Goal: Task Accomplishment & Management: Use online tool/utility

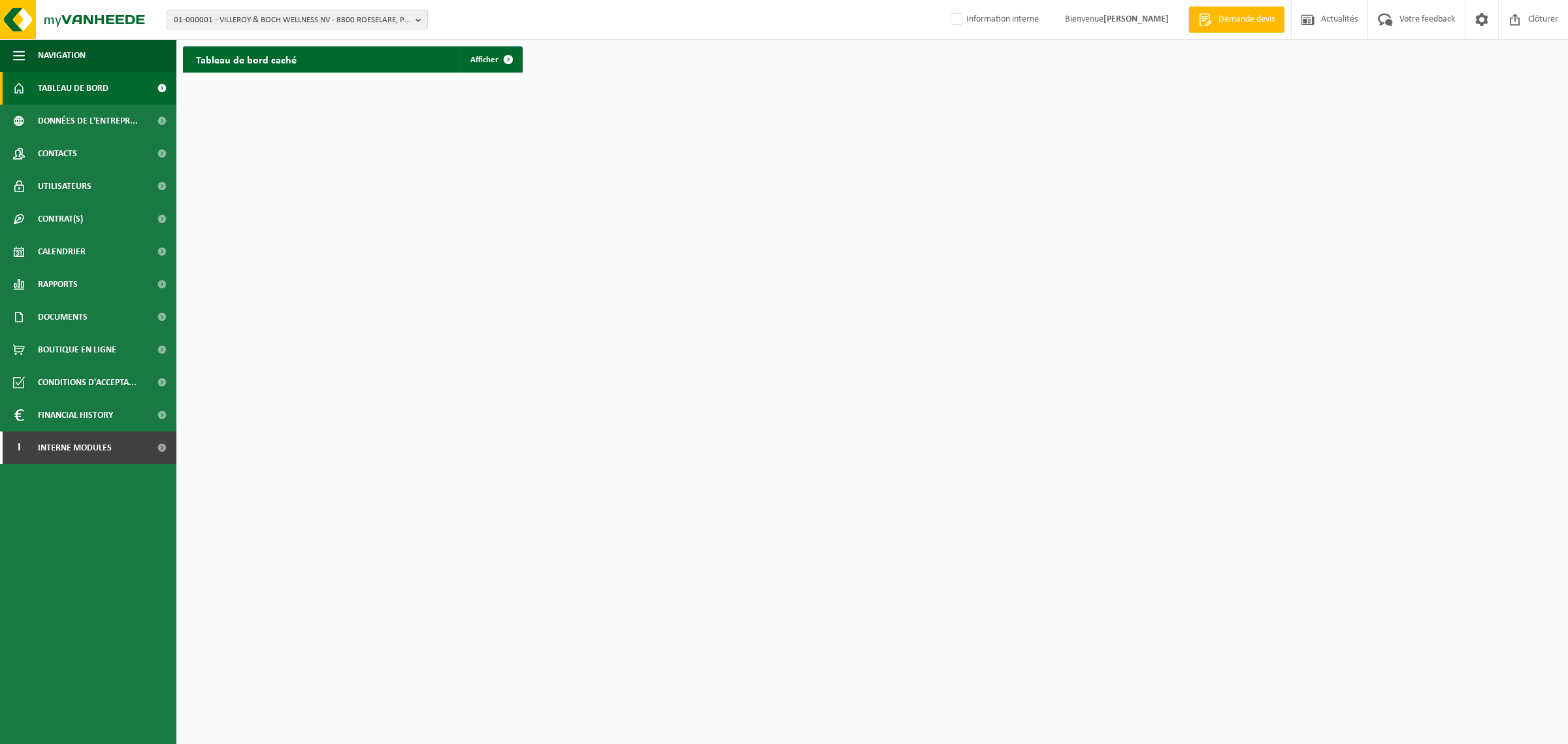
click at [256, 23] on span "01-000001 - VILLEROY & BOCH WELLNESS NV - 8800 ROESELARE, POPULIERSTRAAT 1" at bounding box center [292, 21] width 237 height 20
click at [263, 44] on input "text" at bounding box center [298, 40] width 255 height 16
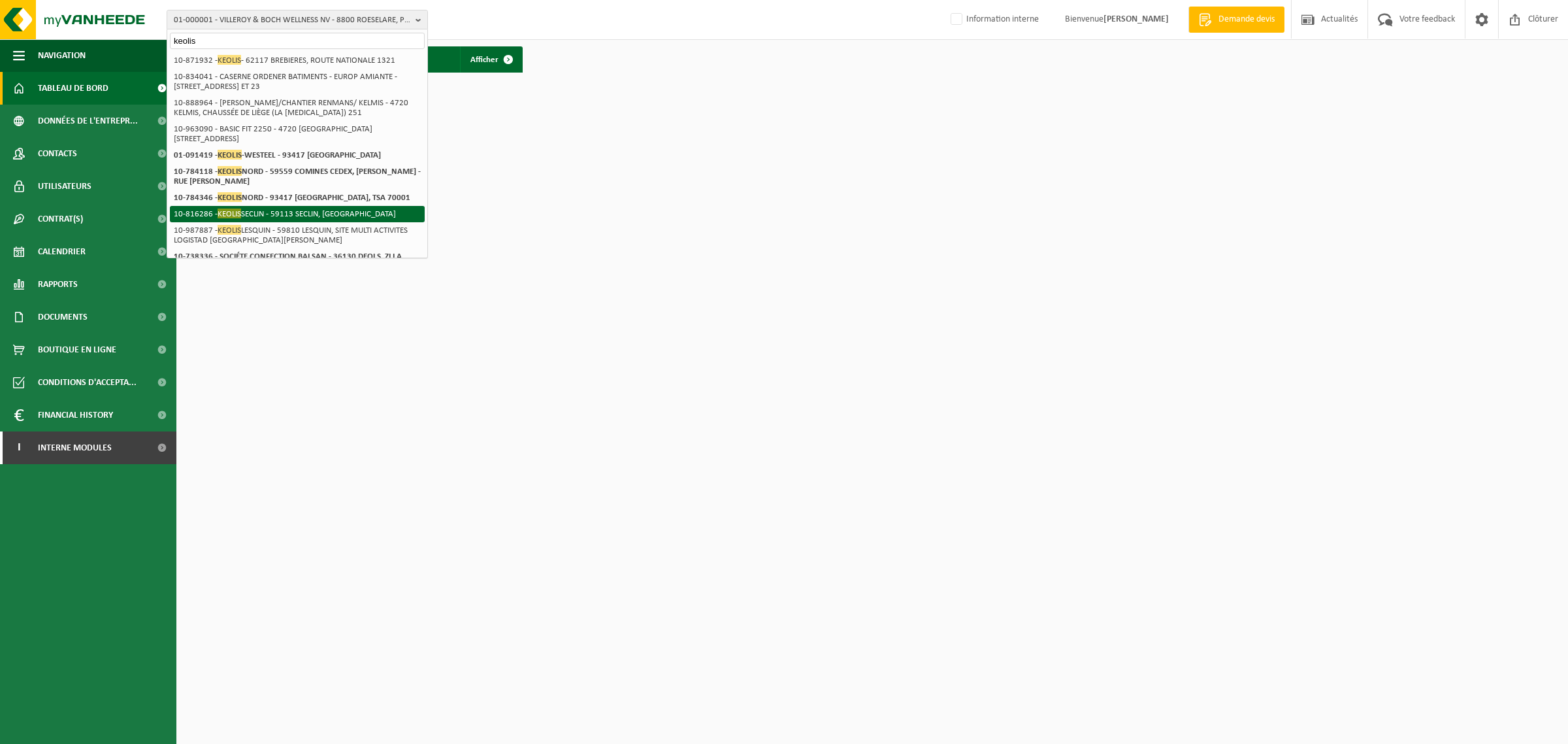
type input "keolis"
click at [230, 213] on span "KEOLIS" at bounding box center [229, 213] width 24 height 10
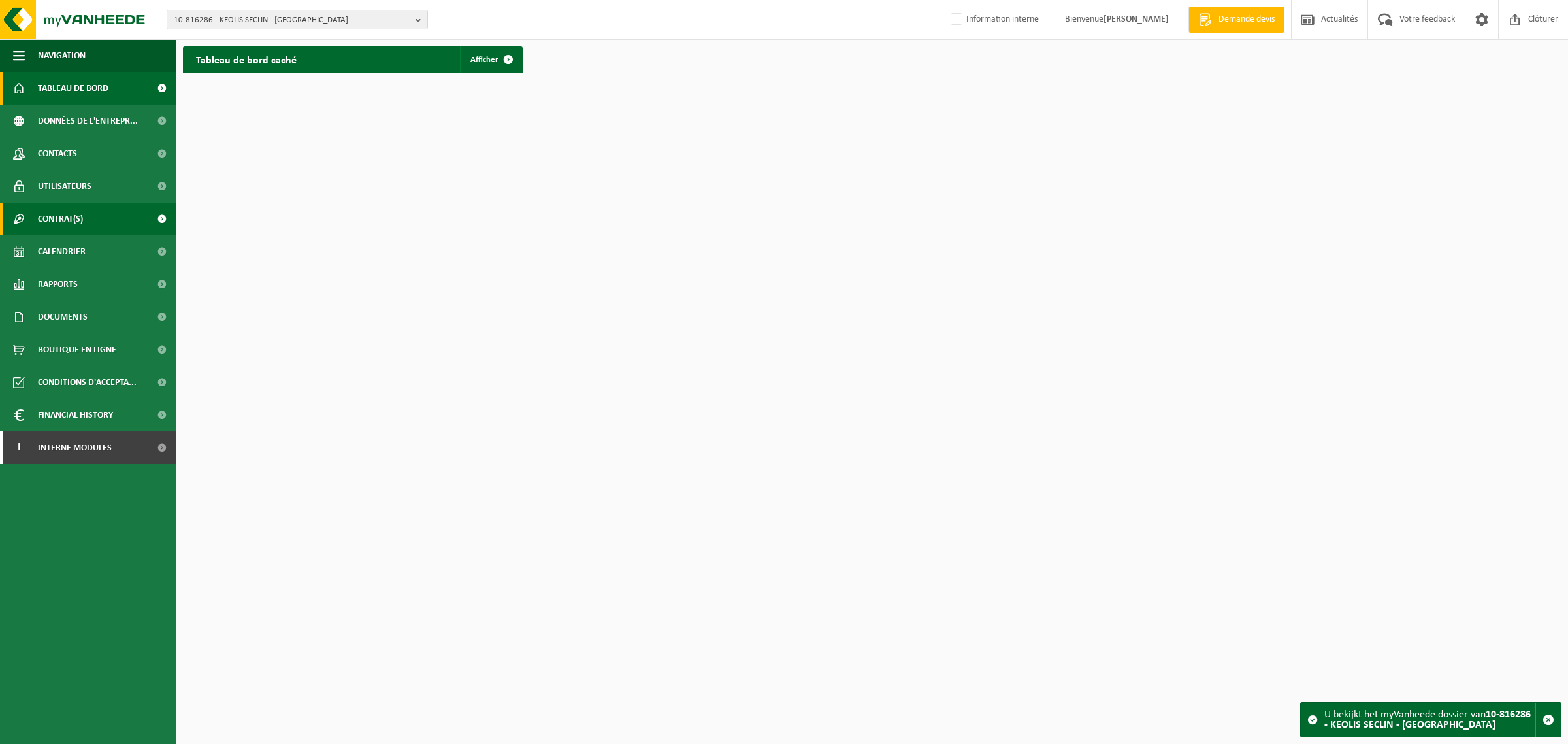
click at [53, 221] on span "Contrat(s)" at bounding box center [60, 218] width 45 height 33
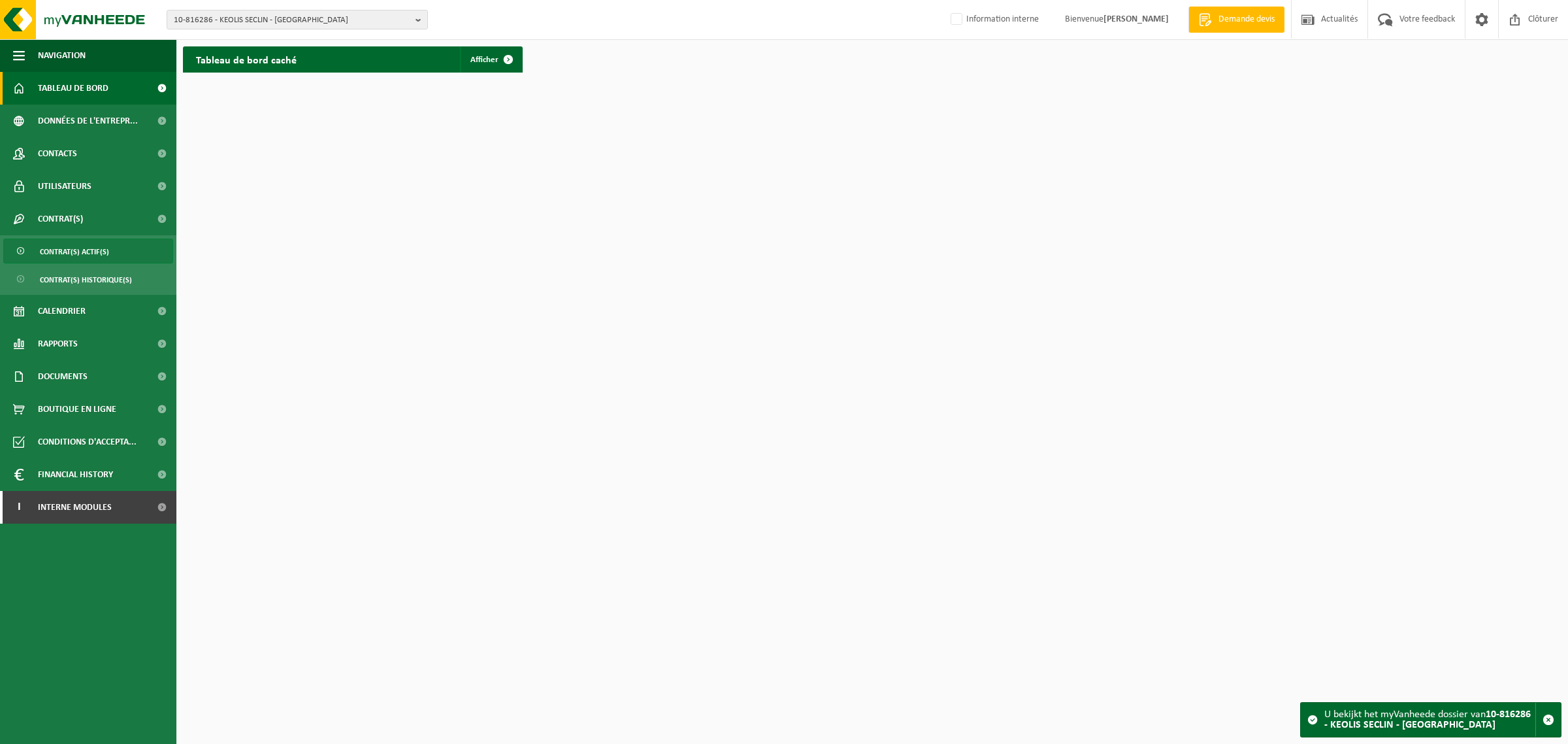
click at [63, 249] on span "Contrat(s) actif(s)" at bounding box center [74, 251] width 69 height 25
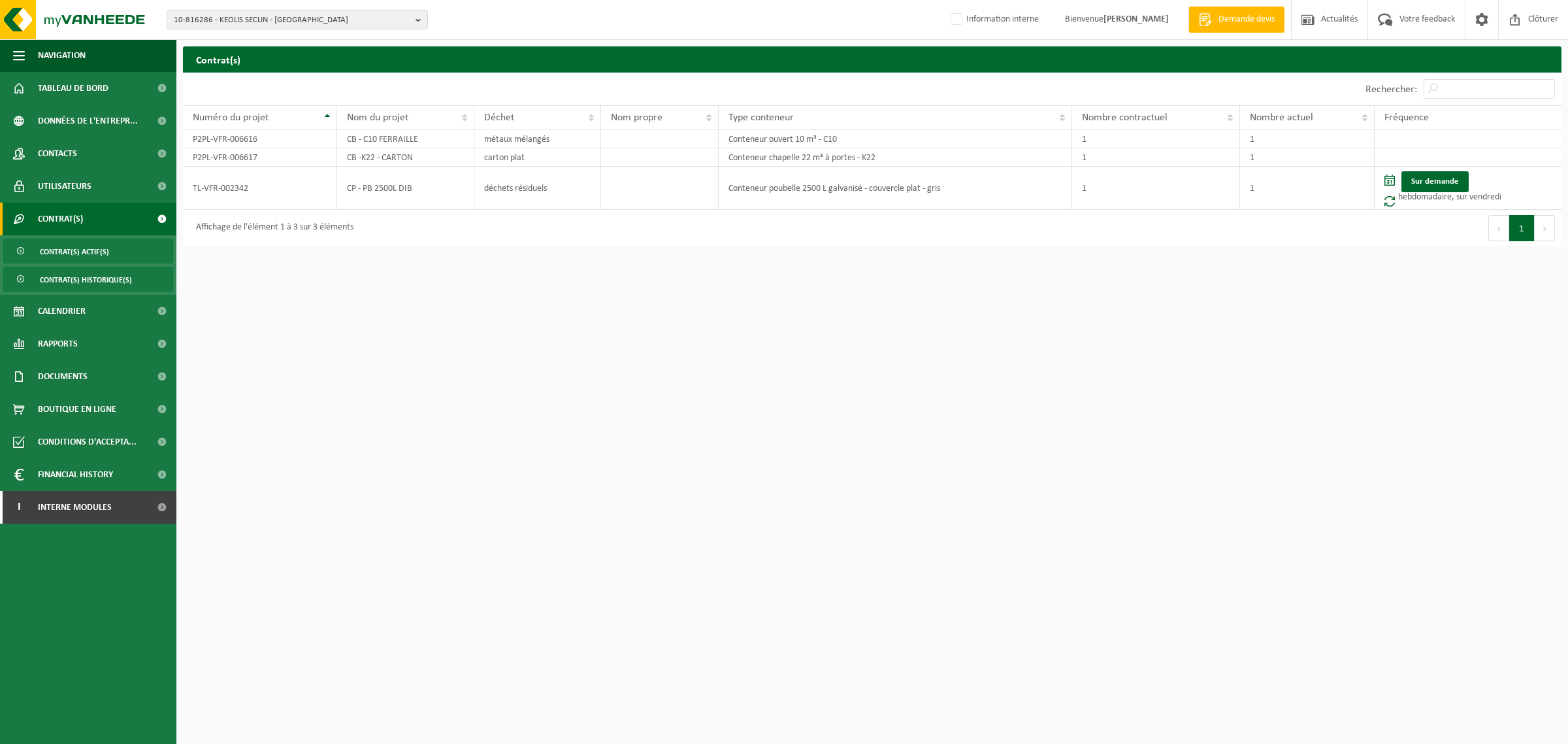
click at [63, 281] on span "Contrat(s) historique(s)" at bounding box center [85, 280] width 92 height 25
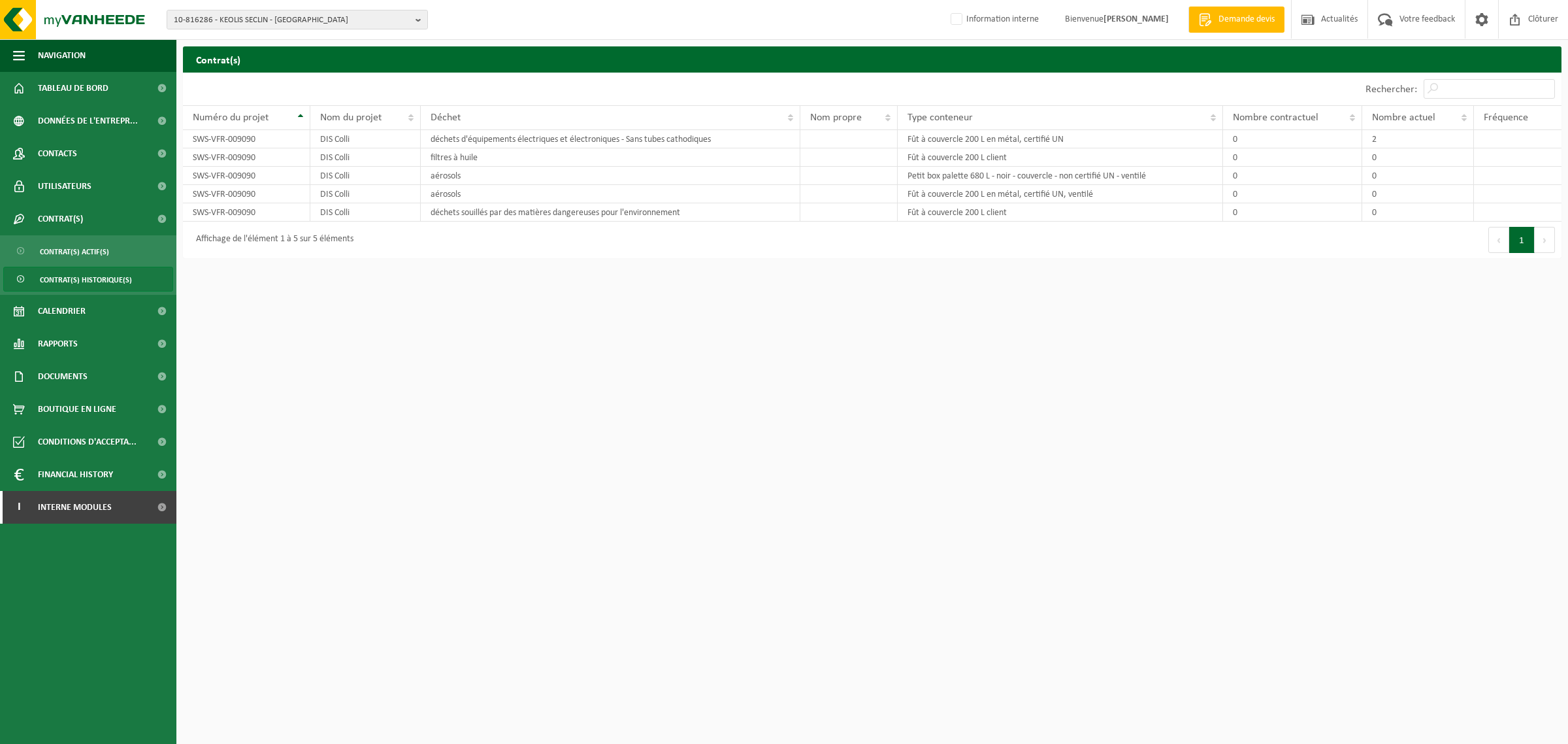
click at [73, 281] on span "Contrat(s) historique(s)" at bounding box center [85, 280] width 92 height 25
click at [80, 278] on span "Contrat(s) historique(s)" at bounding box center [85, 280] width 92 height 25
click at [50, 253] on span "Contrat(s) actif(s)" at bounding box center [74, 251] width 69 height 25
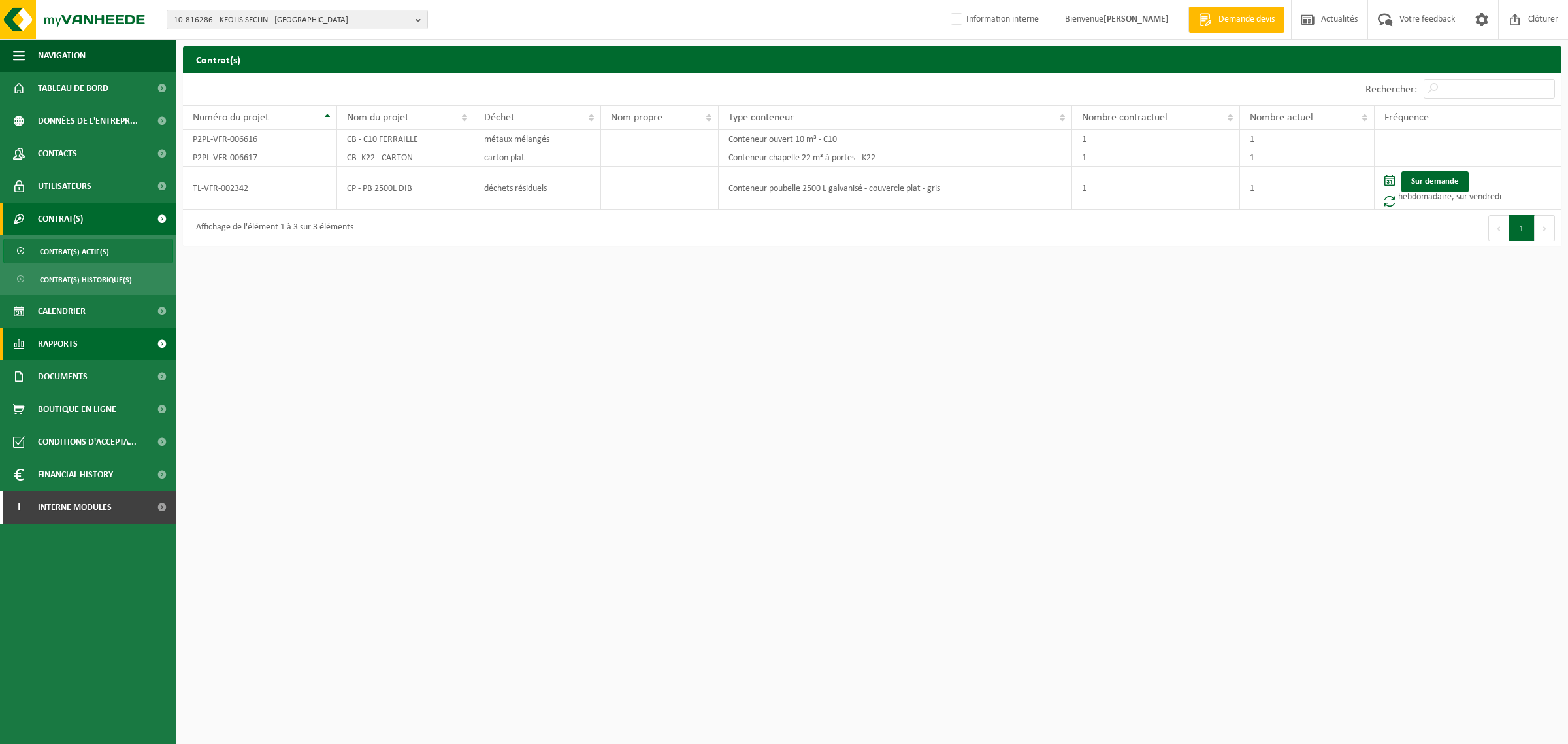
click at [63, 345] on span "Rapports" at bounding box center [58, 344] width 40 height 33
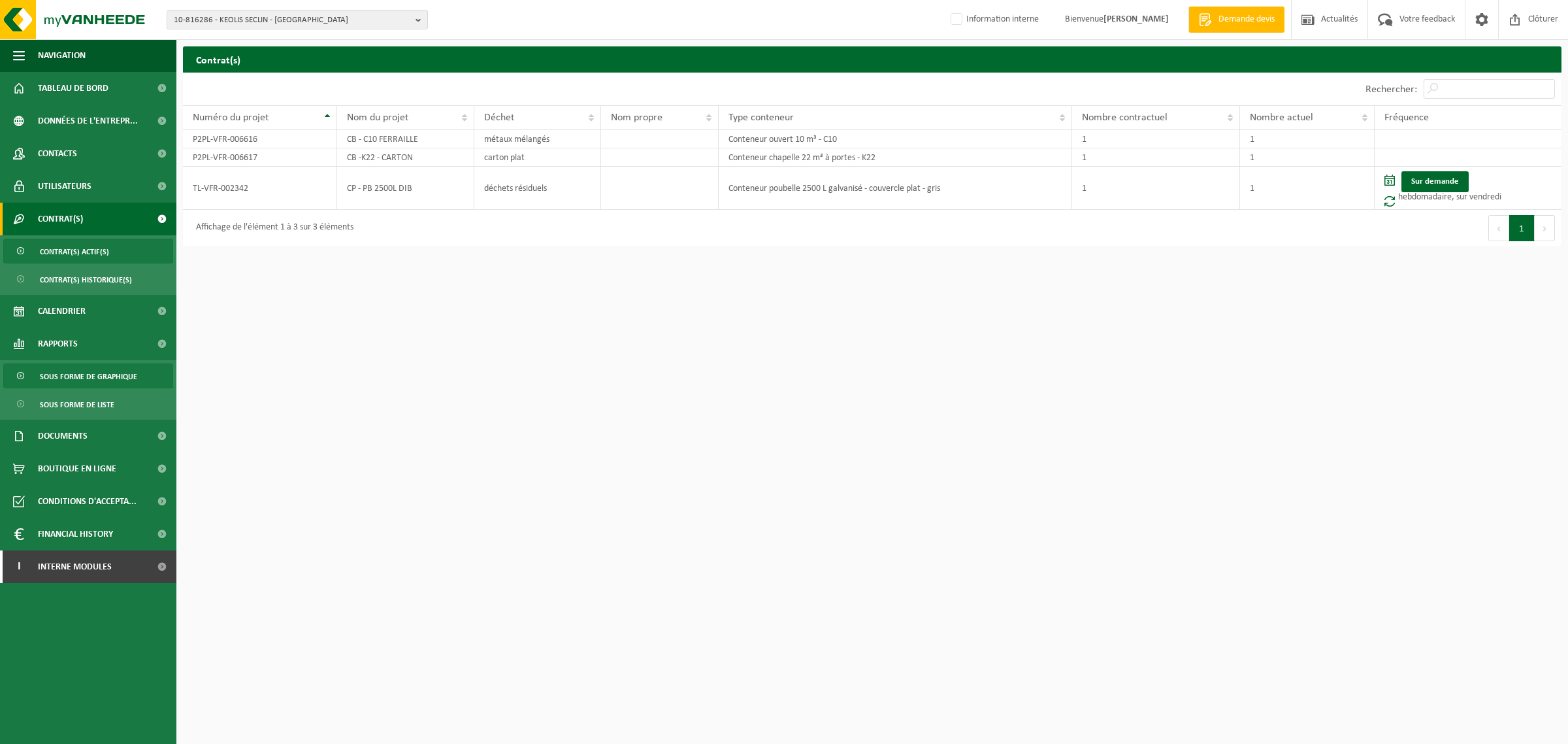
click at [79, 377] on span "Sous forme de graphique" at bounding box center [89, 377] width 98 height 25
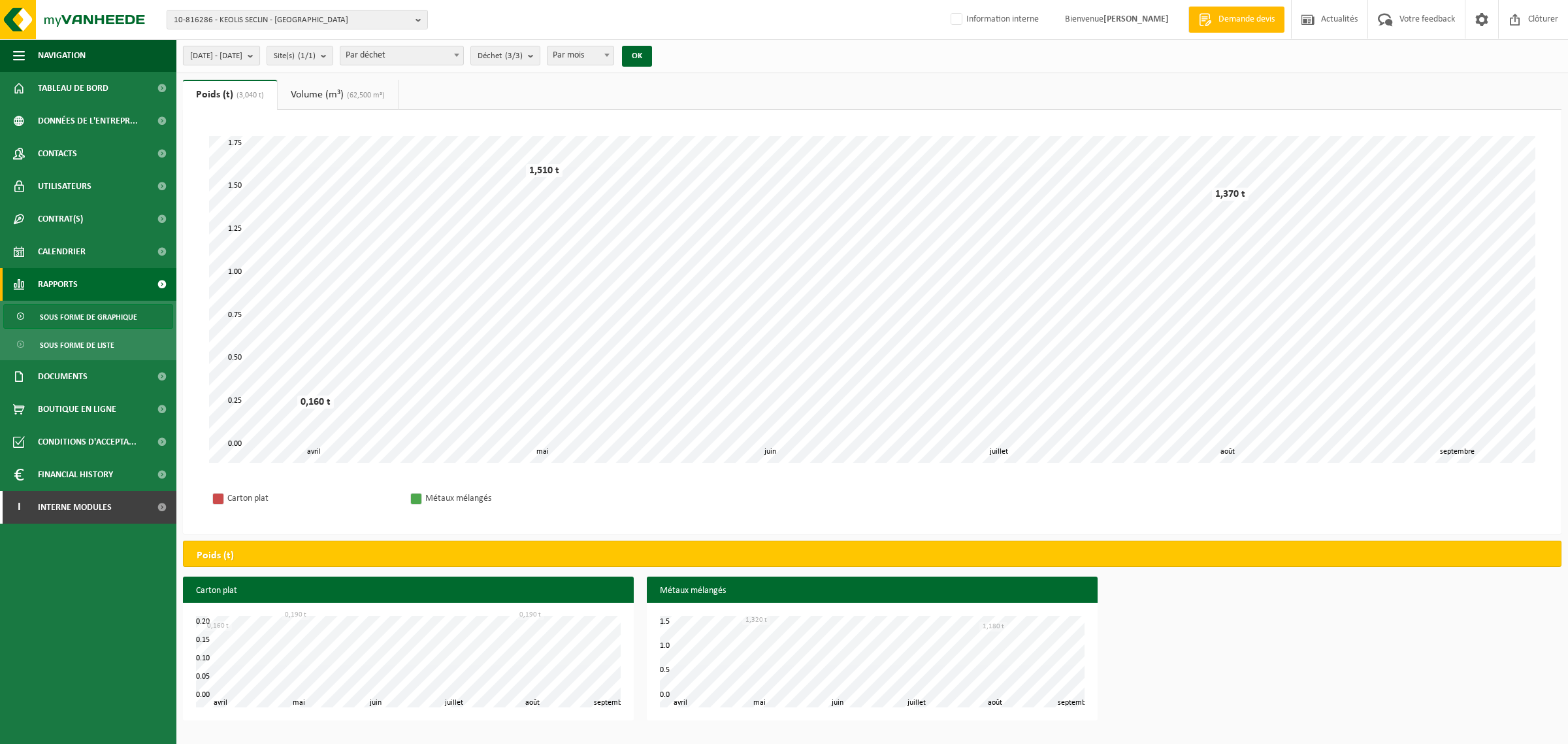
click at [242, 53] on span "[DATE] - [DATE]" at bounding box center [216, 57] width 52 height 20
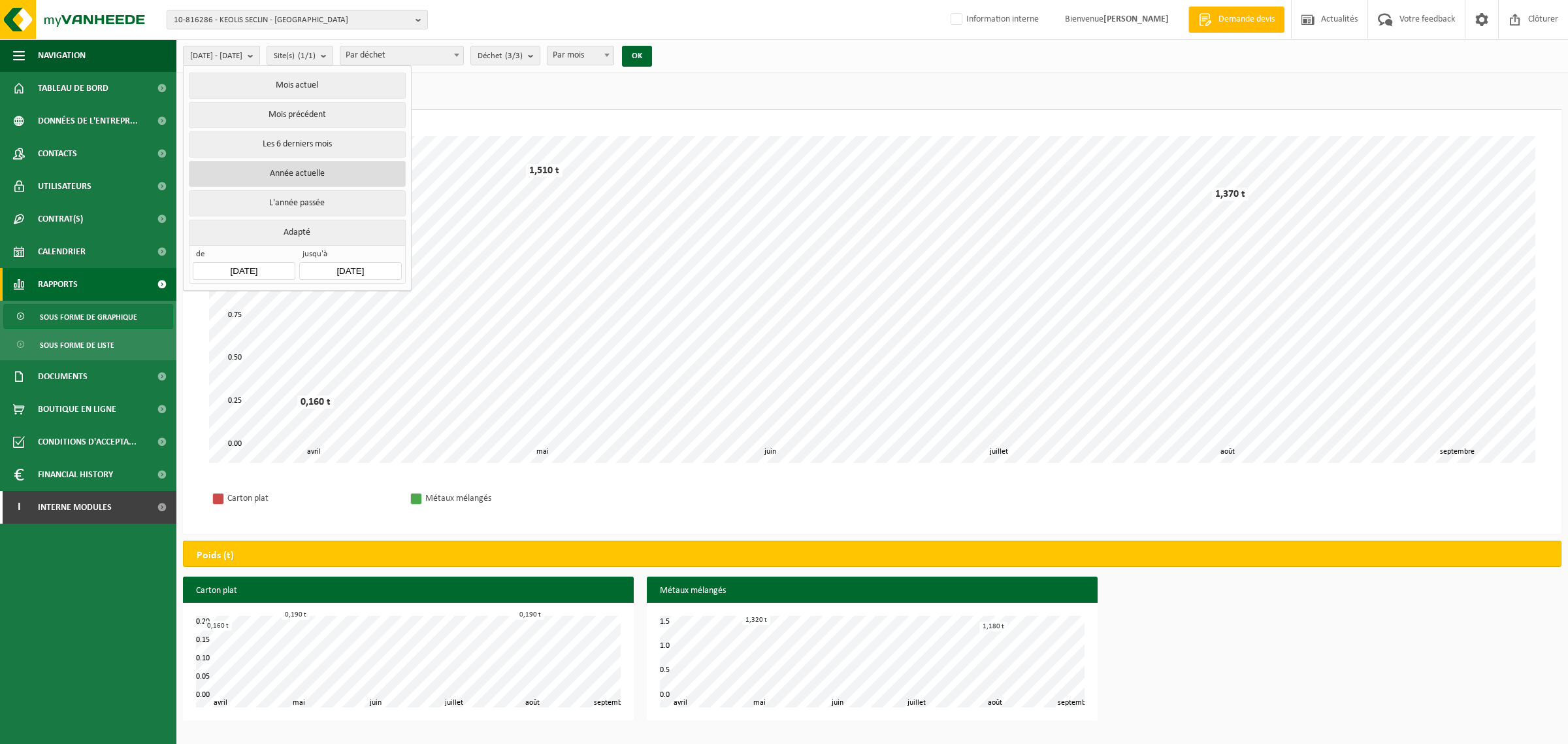
click at [253, 174] on button "Année actuelle" at bounding box center [296, 174] width 216 height 26
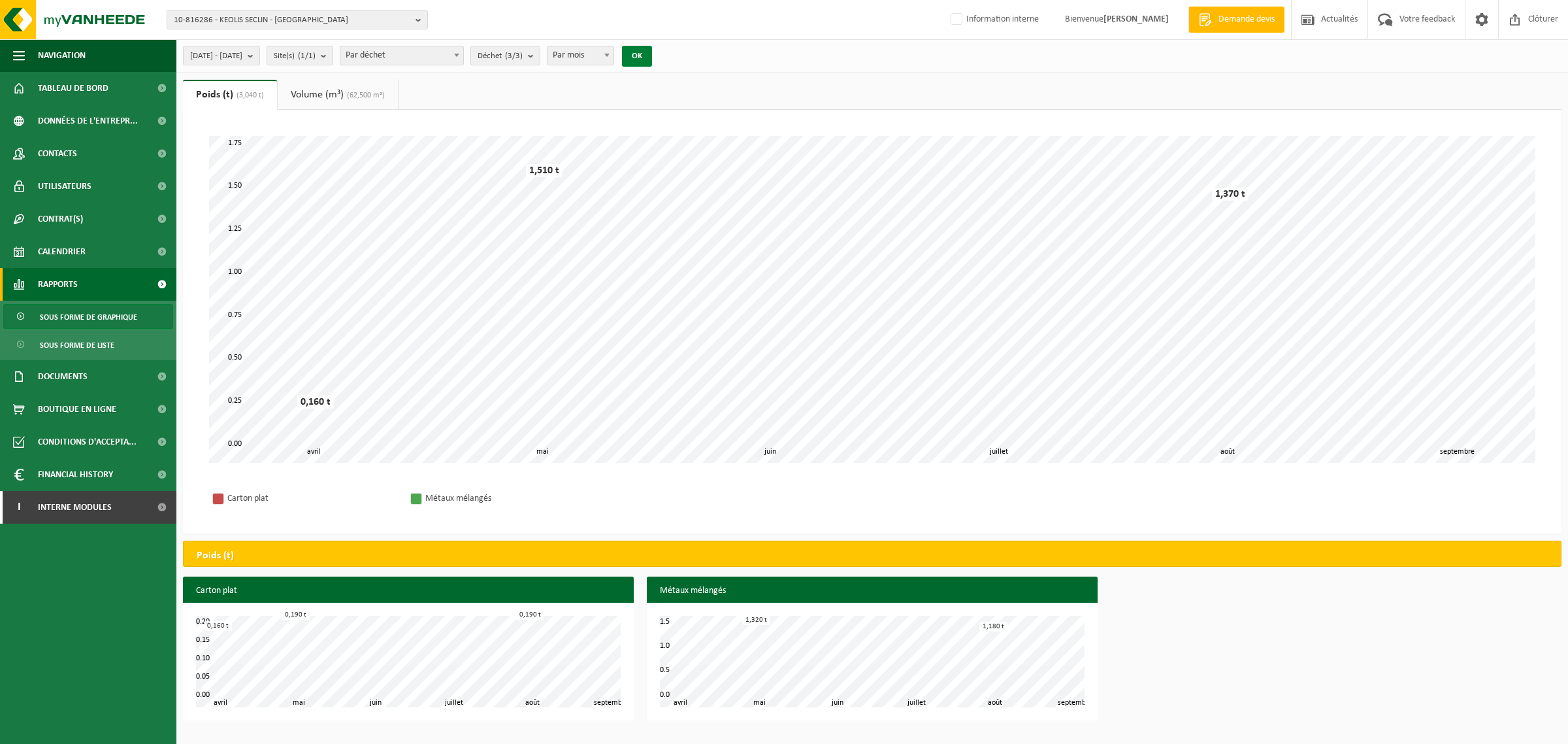
click at [652, 57] on button "OK" at bounding box center [637, 56] width 30 height 21
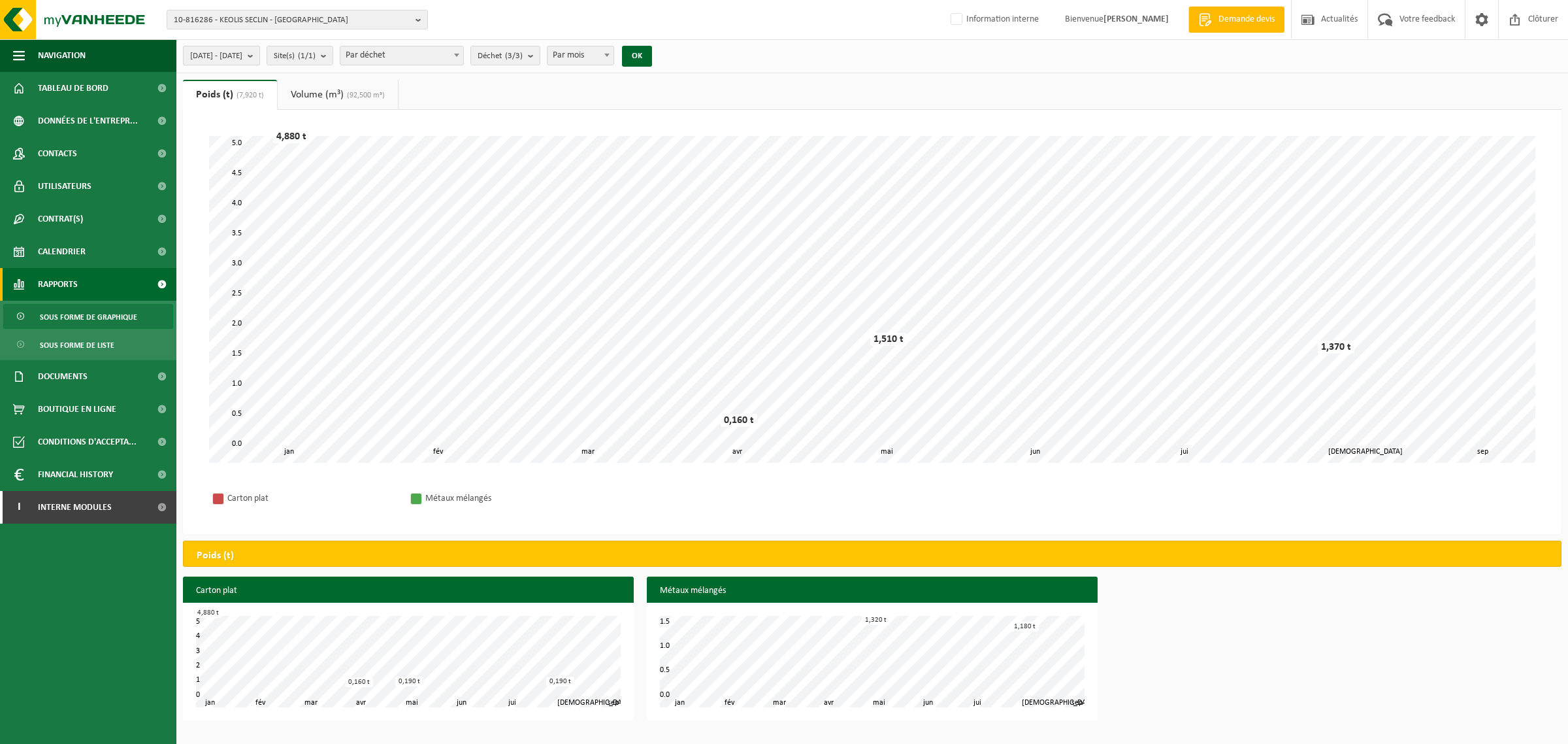
click at [242, 60] on span "[DATE] - [DATE]" at bounding box center [216, 57] width 52 height 20
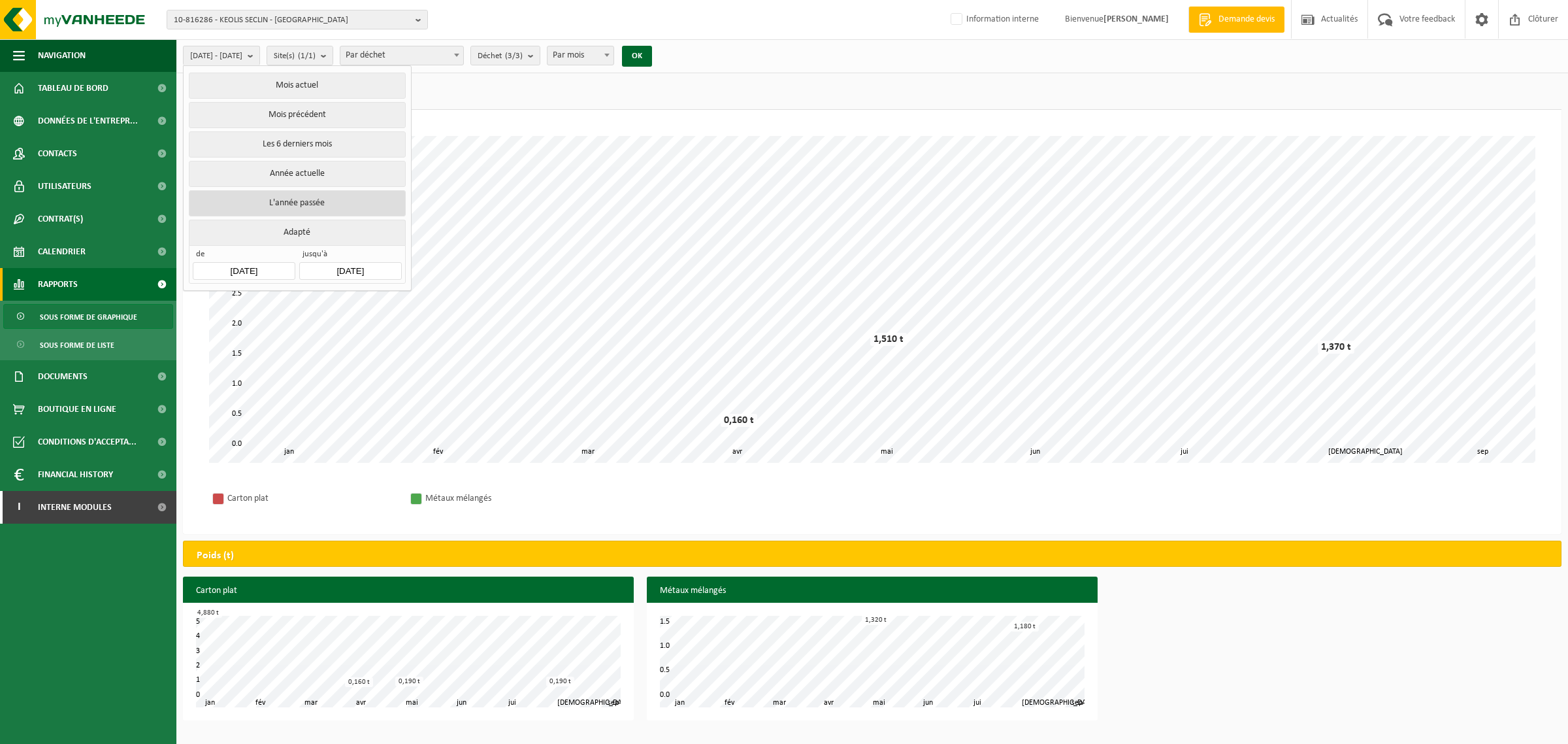
click at [265, 202] on button "L'année passée" at bounding box center [296, 203] width 216 height 26
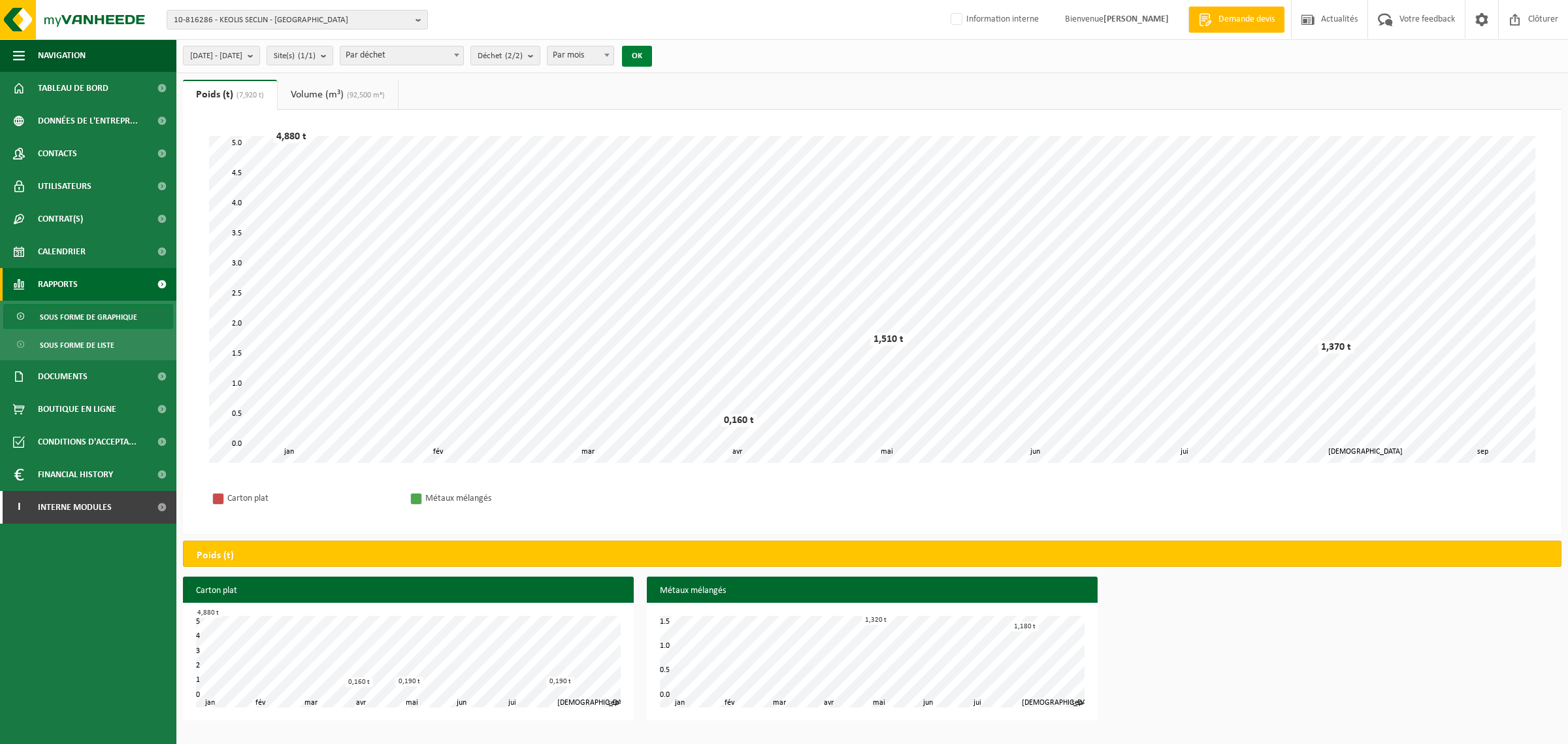
click at [652, 50] on button "OK" at bounding box center [637, 56] width 30 height 21
